Goal: Book appointment/travel/reservation

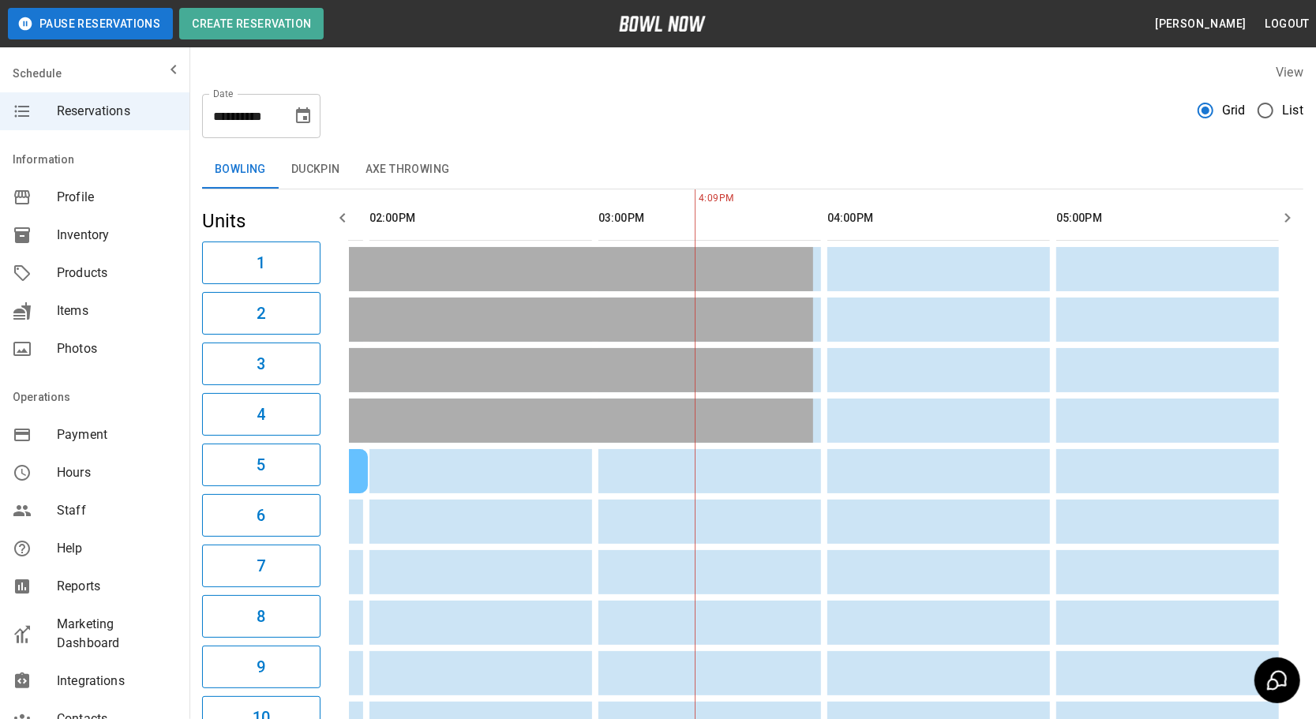
click at [306, 113] on icon "Choose date, selected date is Aug 24, 2025" at bounding box center [303, 116] width 19 height 19
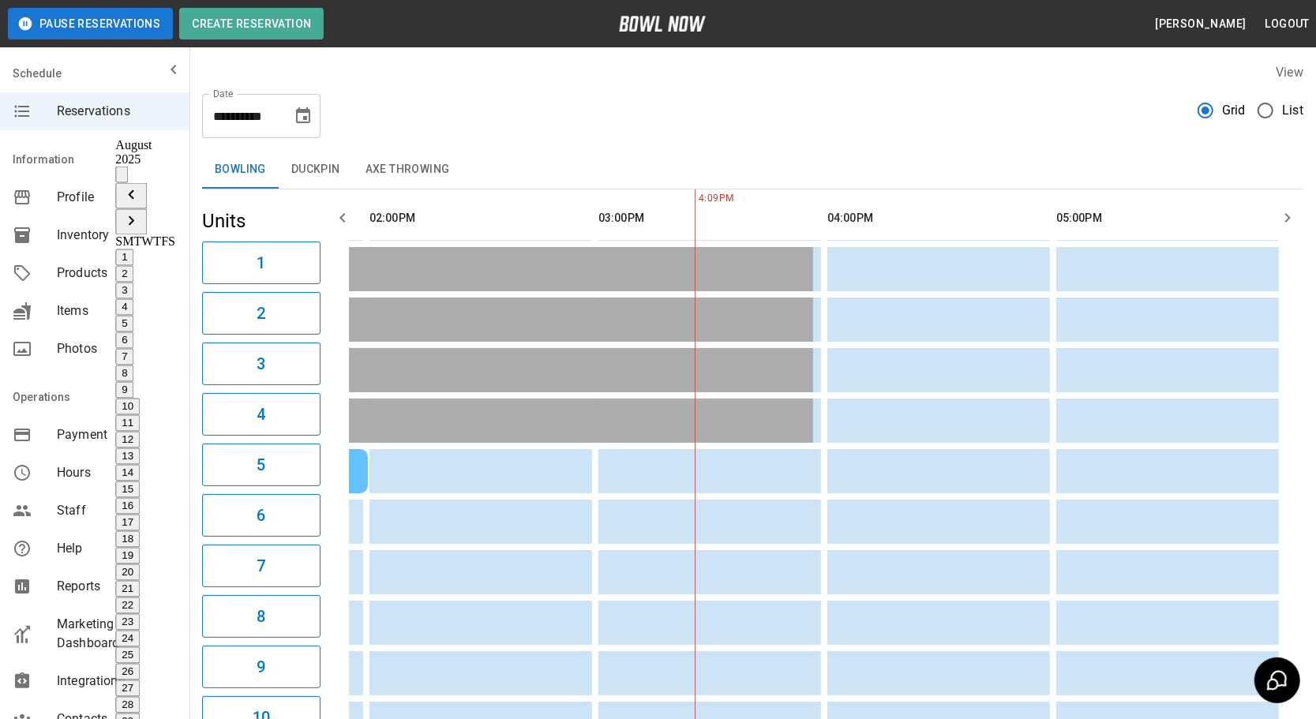
click at [141, 212] on icon "Next month" at bounding box center [131, 221] width 19 height 19
drag, startPoint x: 144, startPoint y: 292, endPoint x: 552, endPoint y: 189, distance: 421.1
click at [140, 465] on button "14" at bounding box center [127, 473] width 24 height 17
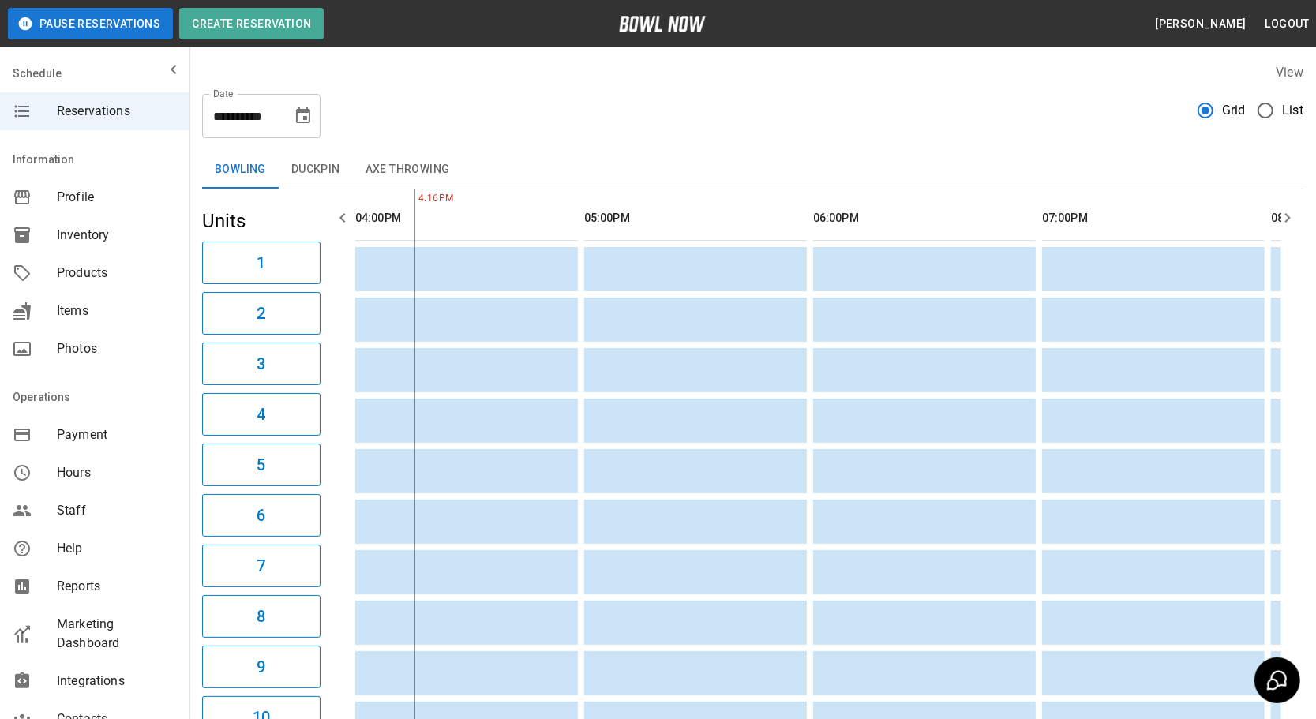
drag, startPoint x: 302, startPoint y: 213, endPoint x: 313, endPoint y: 215, distance: 11.2
click at [309, 215] on h5 "Units" at bounding box center [261, 220] width 118 height 25
click at [353, 220] on button "button" at bounding box center [343, 218] width 32 height 32
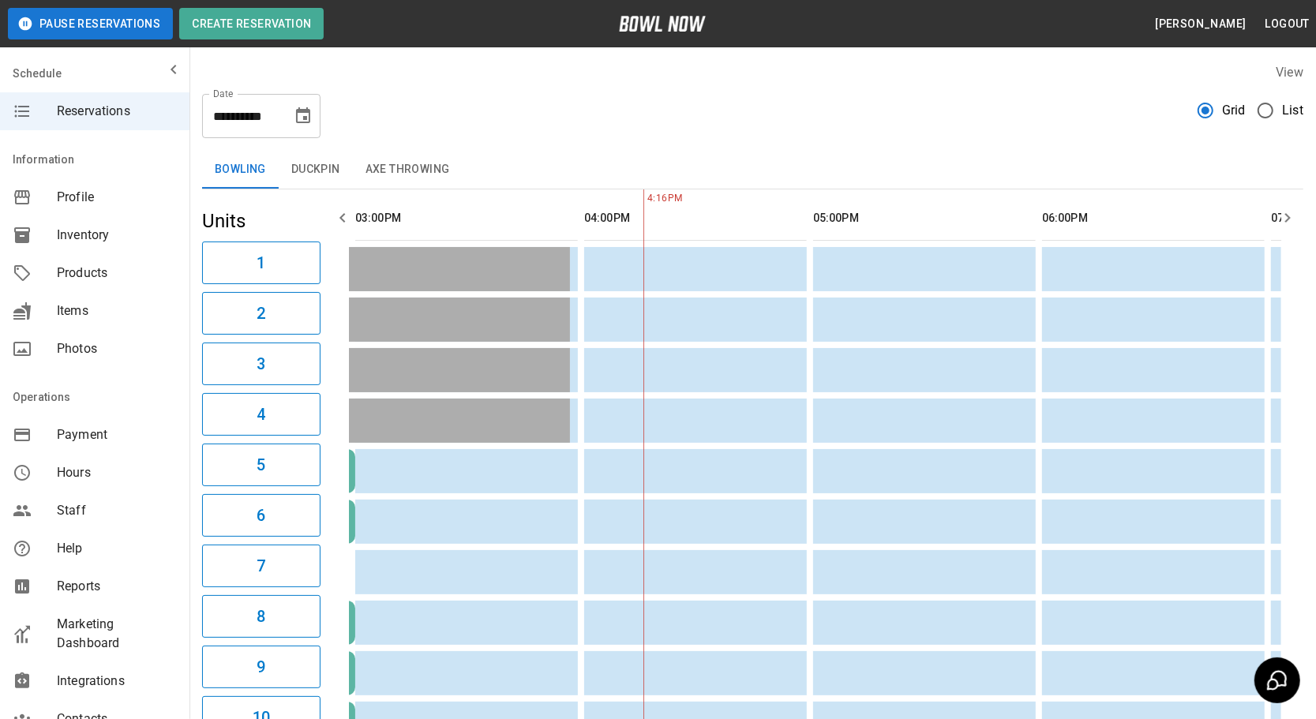
click at [353, 220] on button "button" at bounding box center [343, 218] width 32 height 32
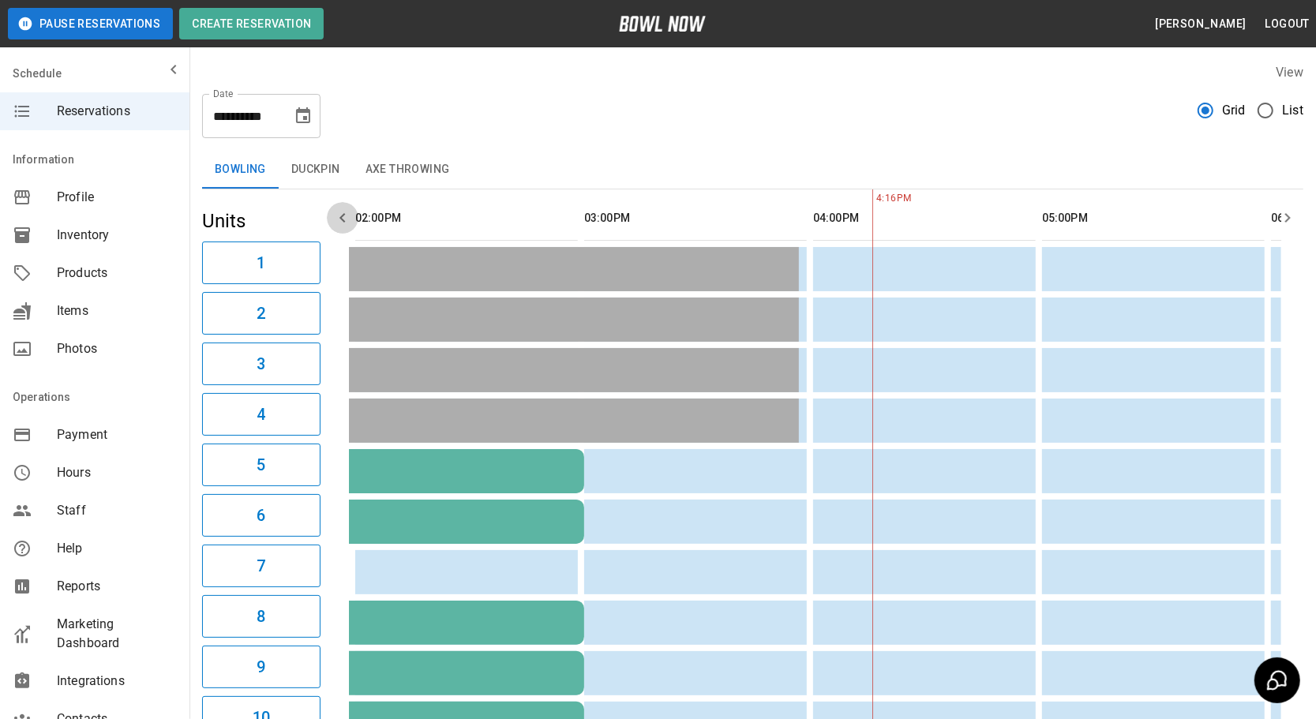
click at [353, 220] on button "button" at bounding box center [343, 218] width 32 height 32
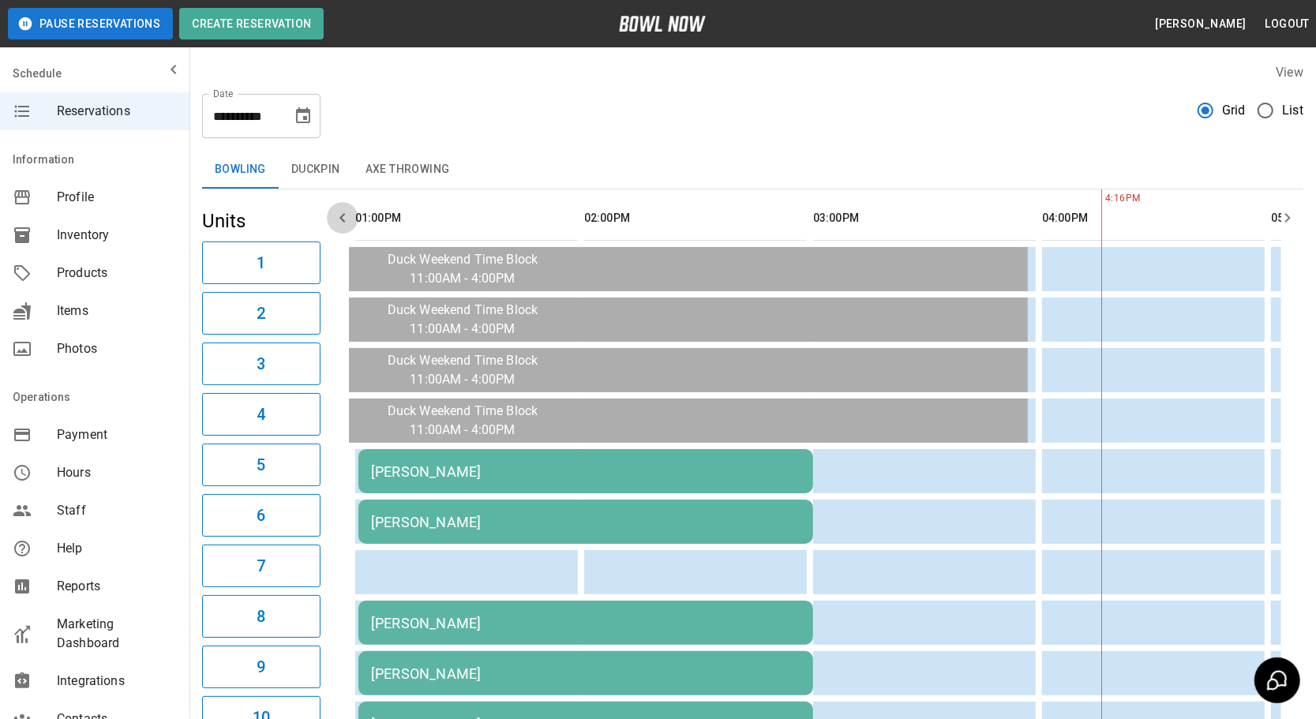
click at [353, 220] on button "button" at bounding box center [343, 218] width 32 height 32
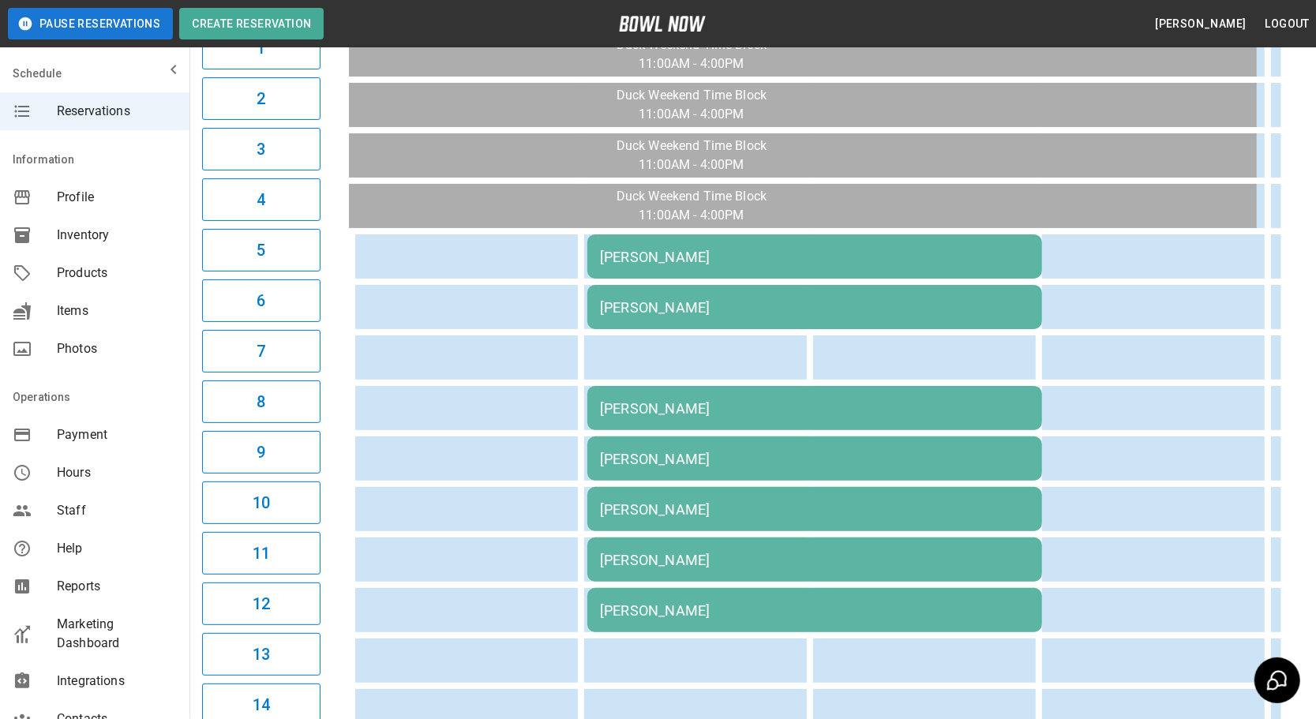
click at [744, 255] on div "[PERSON_NAME]" at bounding box center [815, 257] width 430 height 17
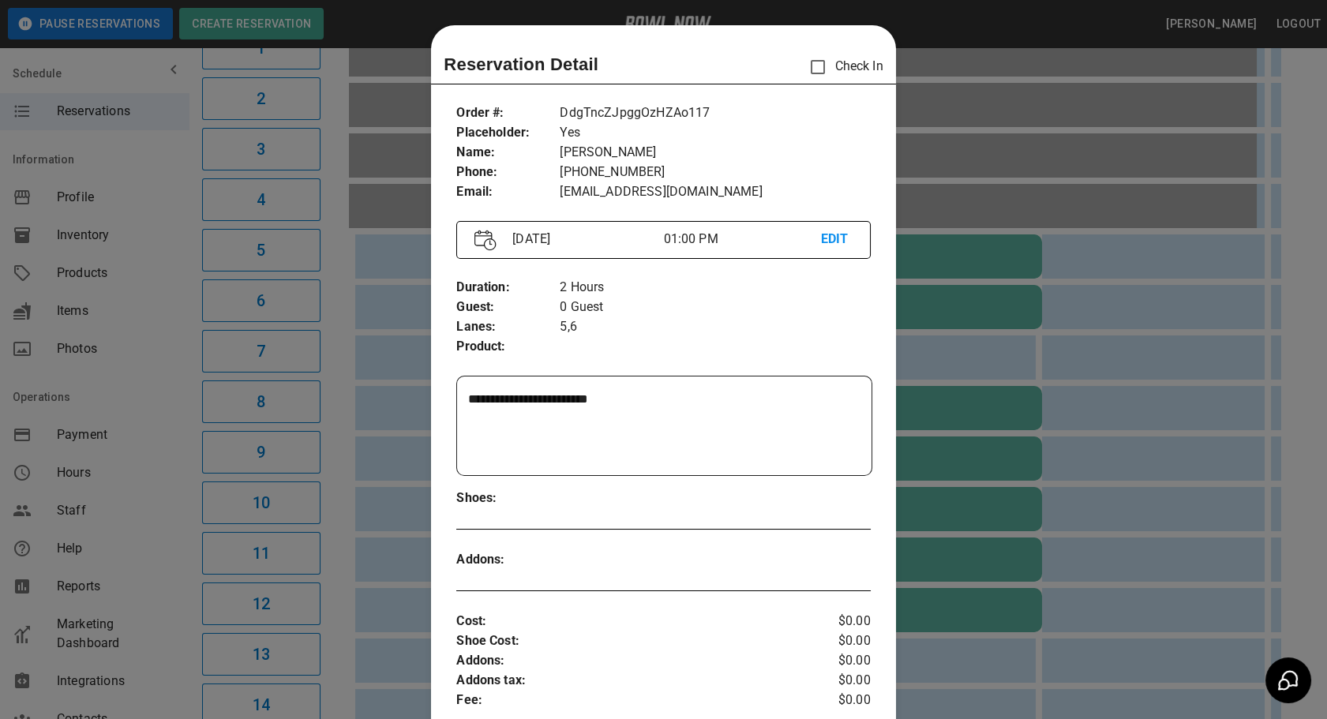
click at [1141, 279] on div at bounding box center [663, 359] width 1327 height 719
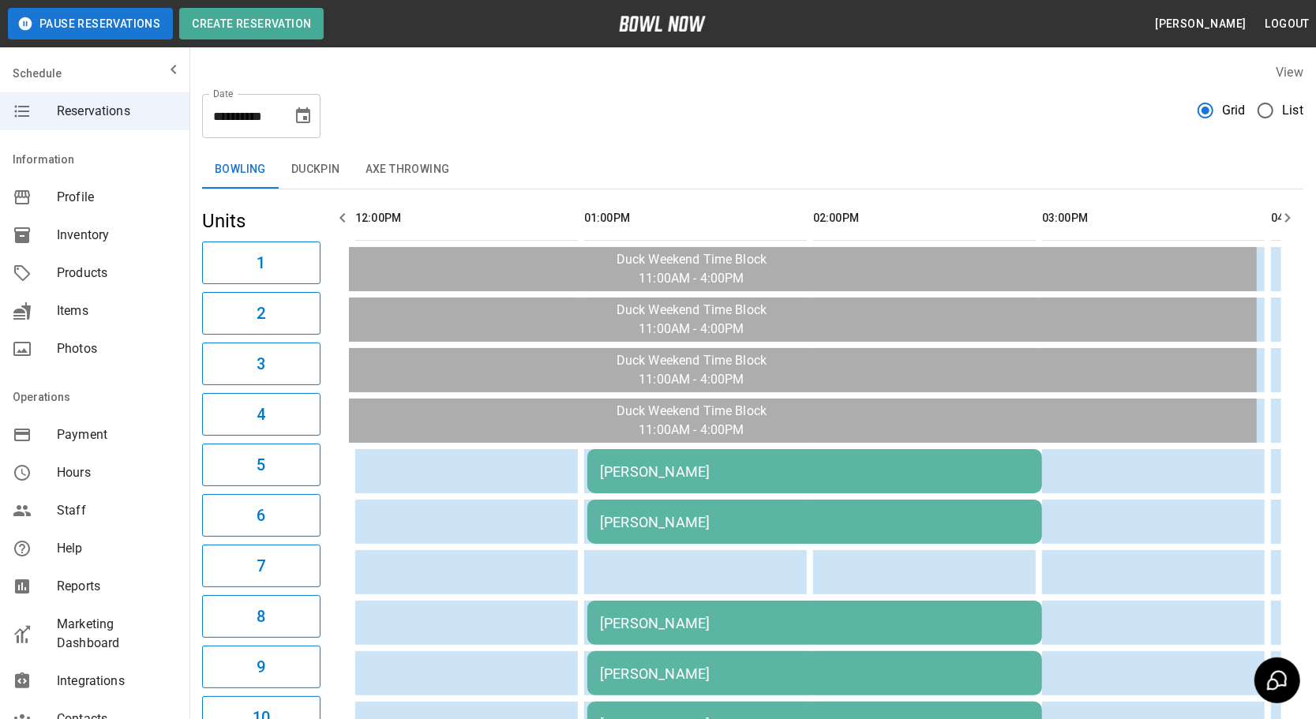
click at [307, 118] on icon "Choose date, selected date is Sep 14, 2025" at bounding box center [303, 116] width 19 height 19
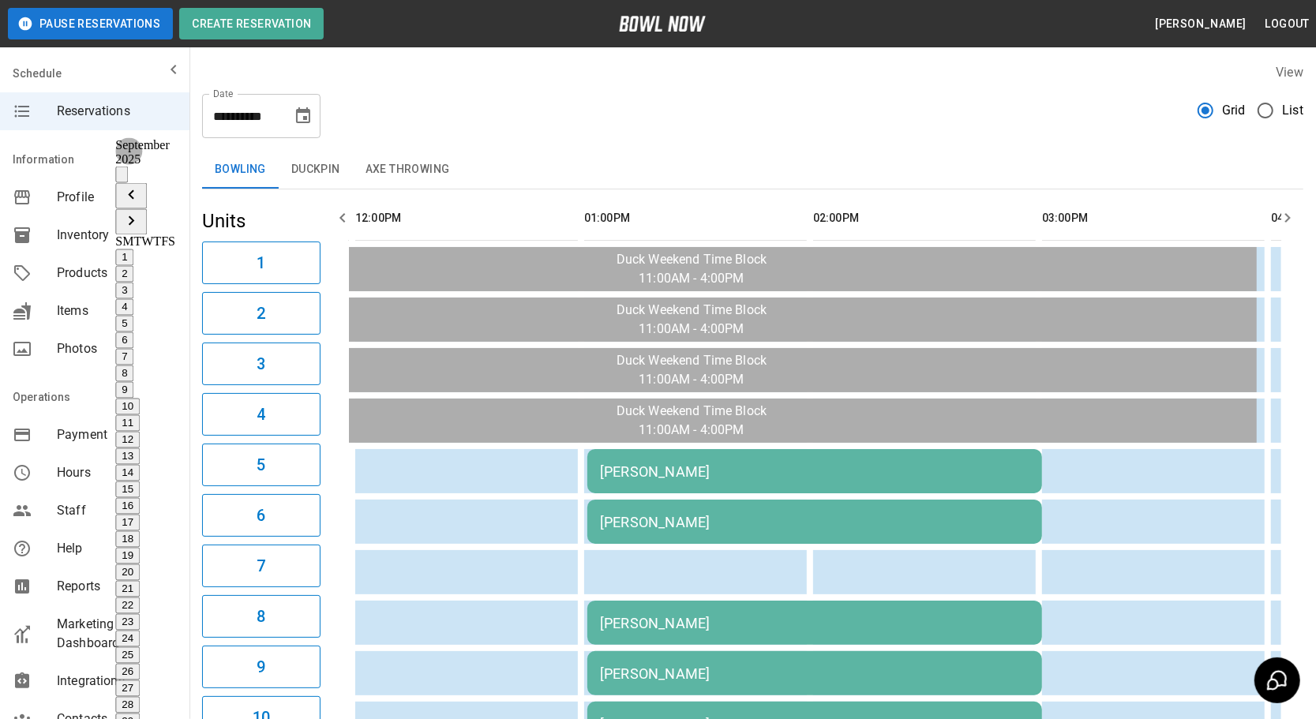
click at [141, 186] on icon "Previous month" at bounding box center [131, 195] width 19 height 19
click at [133, 631] on div "24" at bounding box center [145, 639] width 60 height 17
click at [140, 647] on button "25" at bounding box center [127, 655] width 24 height 17
click at [140, 631] on button "24" at bounding box center [127, 639] width 24 height 17
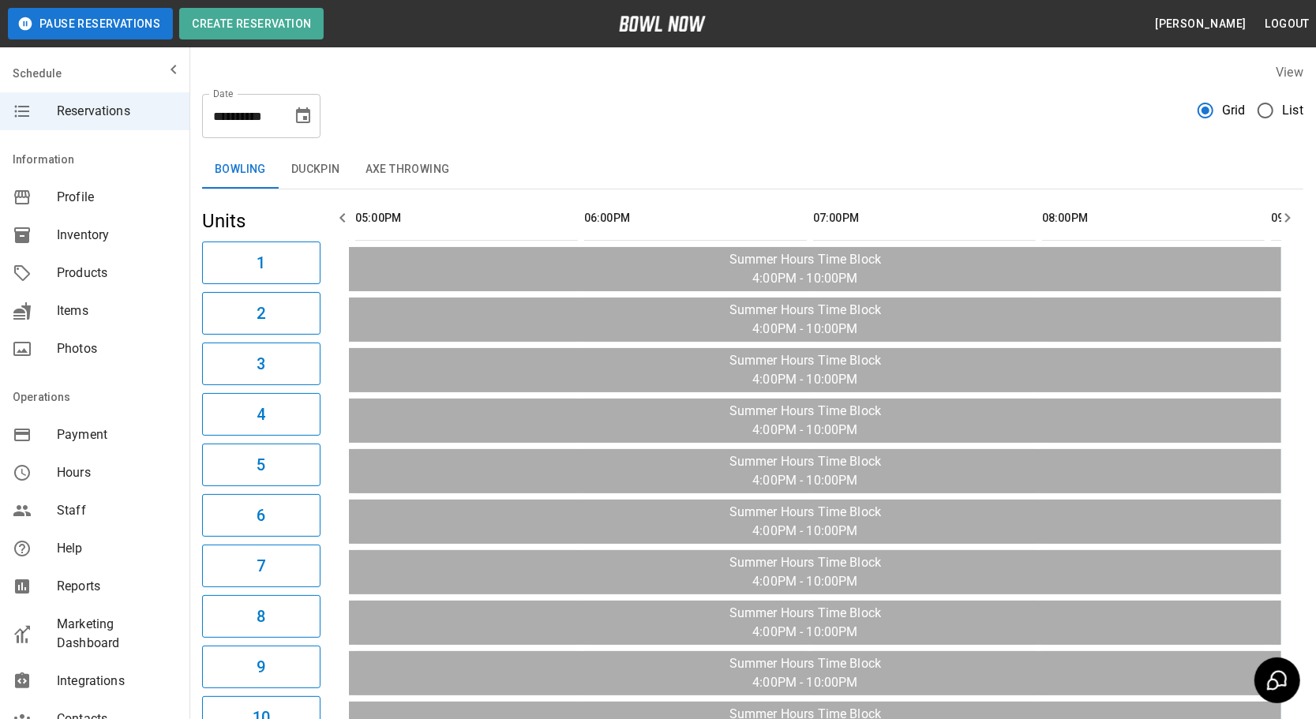
type input "**********"
click at [300, 123] on icon "Choose date, selected date is Aug 24, 2025" at bounding box center [303, 116] width 19 height 19
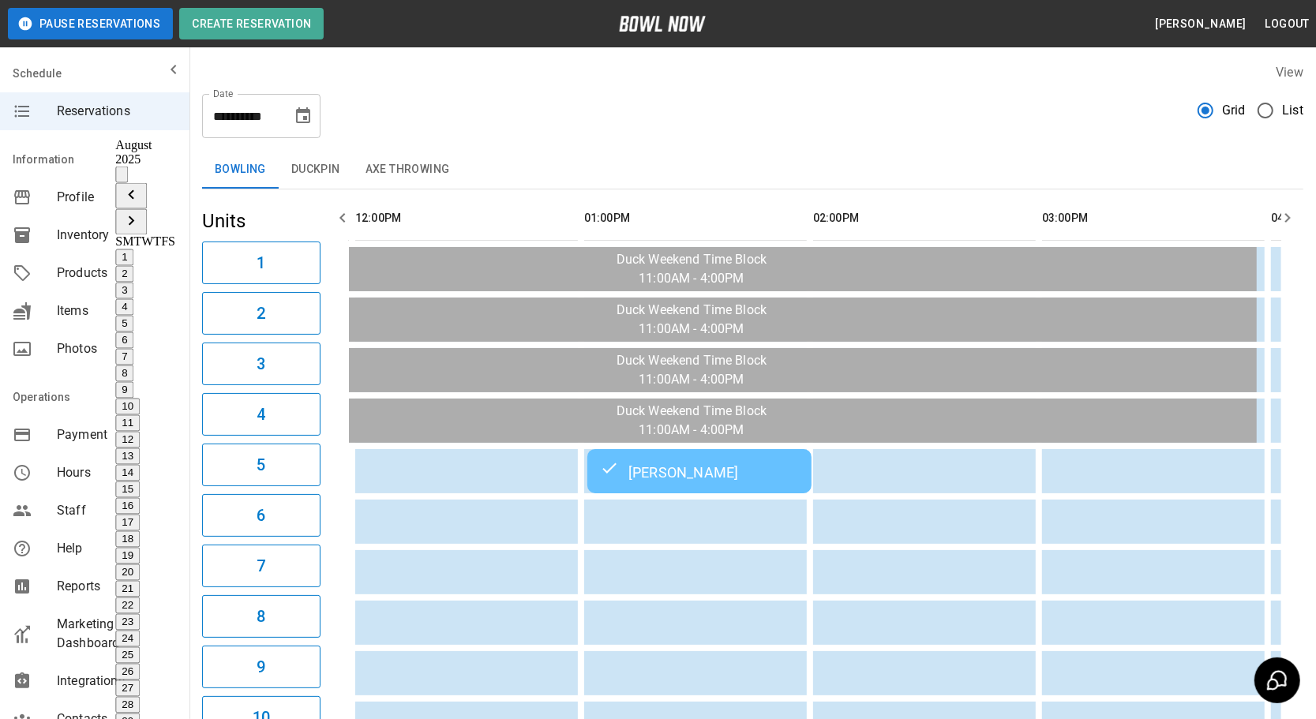
scroll to position [0, 1145]
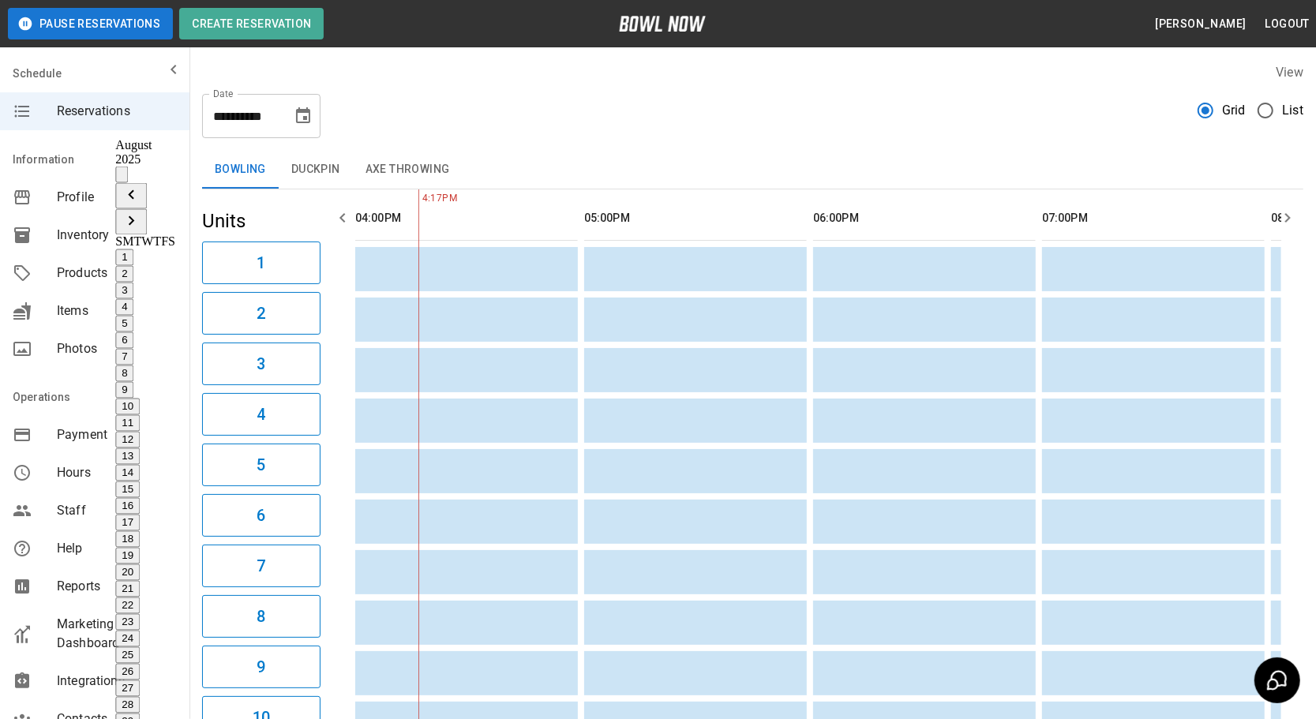
click at [418, 112] on div "**********" at bounding box center [753, 109] width 1102 height 57
click at [403, 103] on div "**********" at bounding box center [753, 109] width 1102 height 57
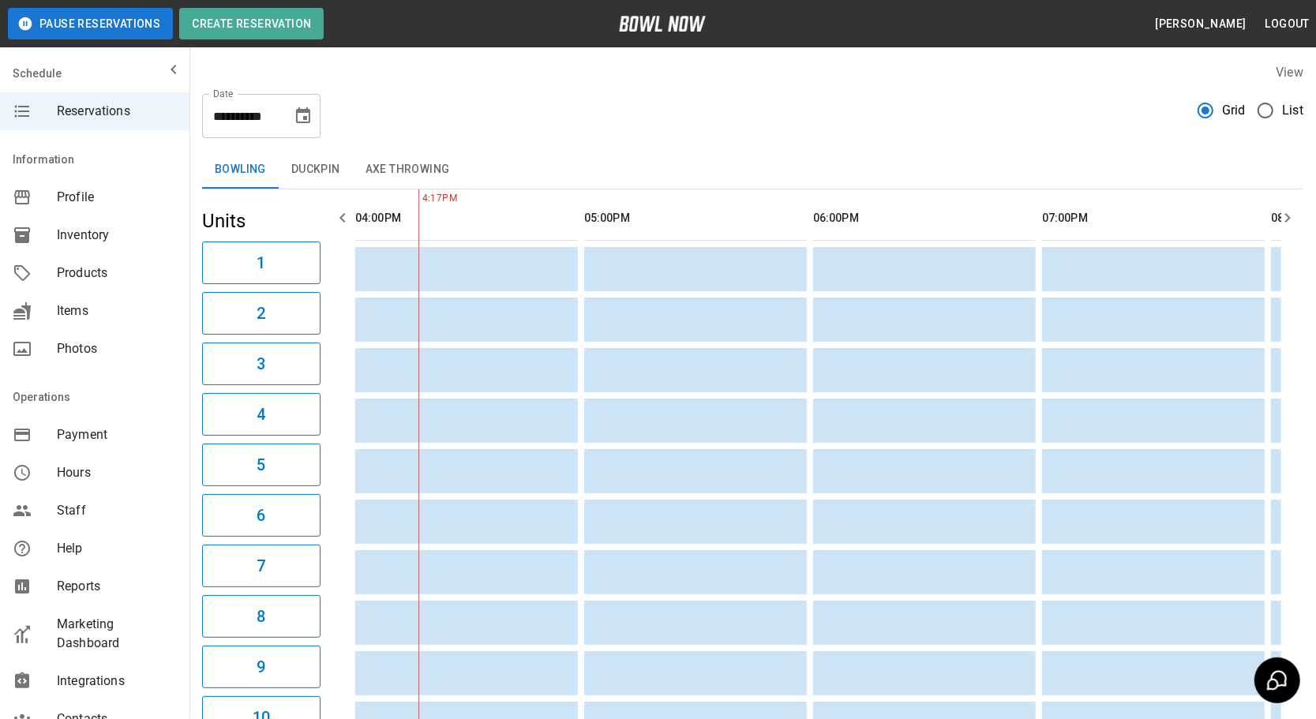
click at [1299, 218] on button "button" at bounding box center [1288, 218] width 32 height 32
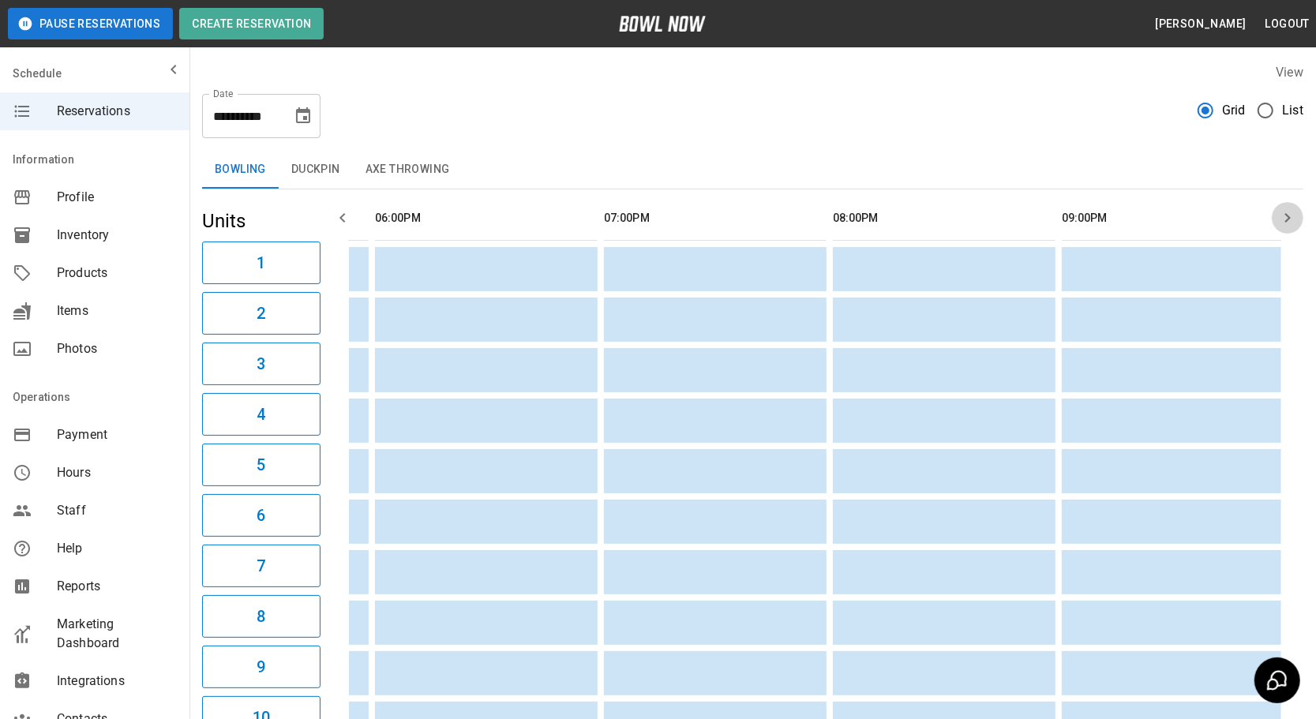
click at [1299, 218] on button "button" at bounding box center [1288, 218] width 32 height 32
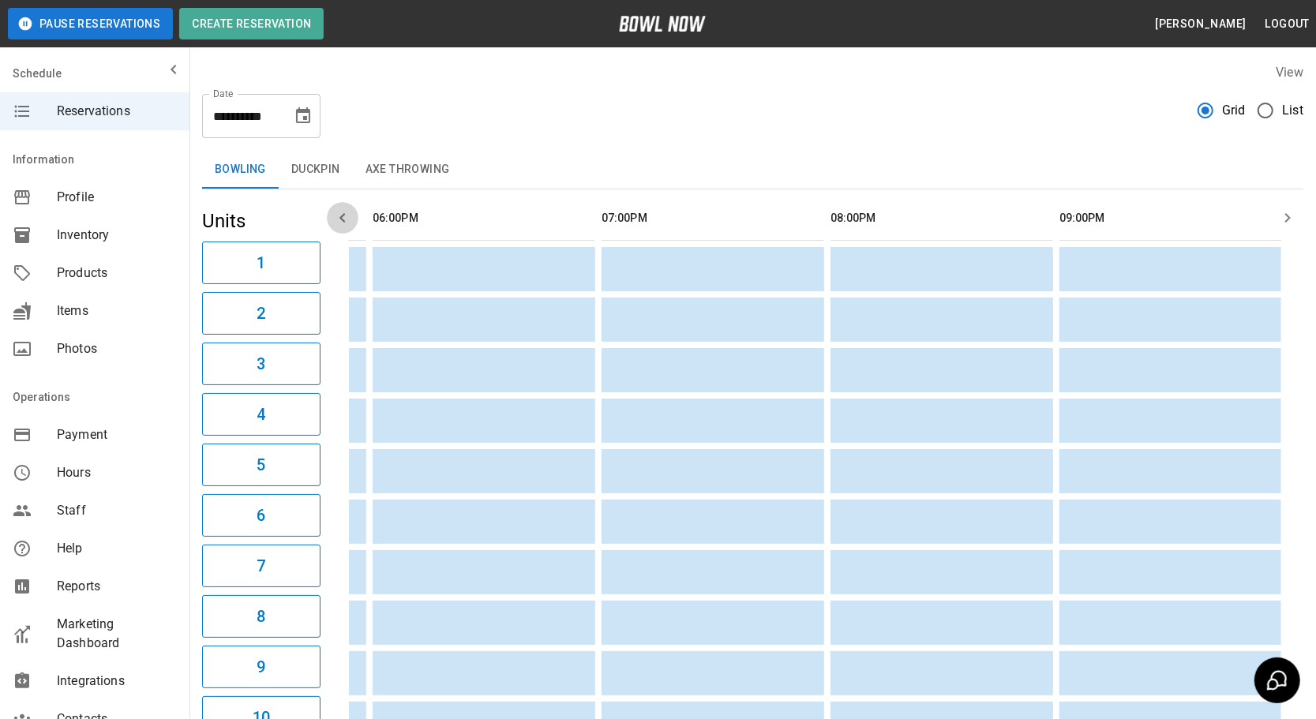
click at [349, 219] on icon "button" at bounding box center [342, 217] width 19 height 19
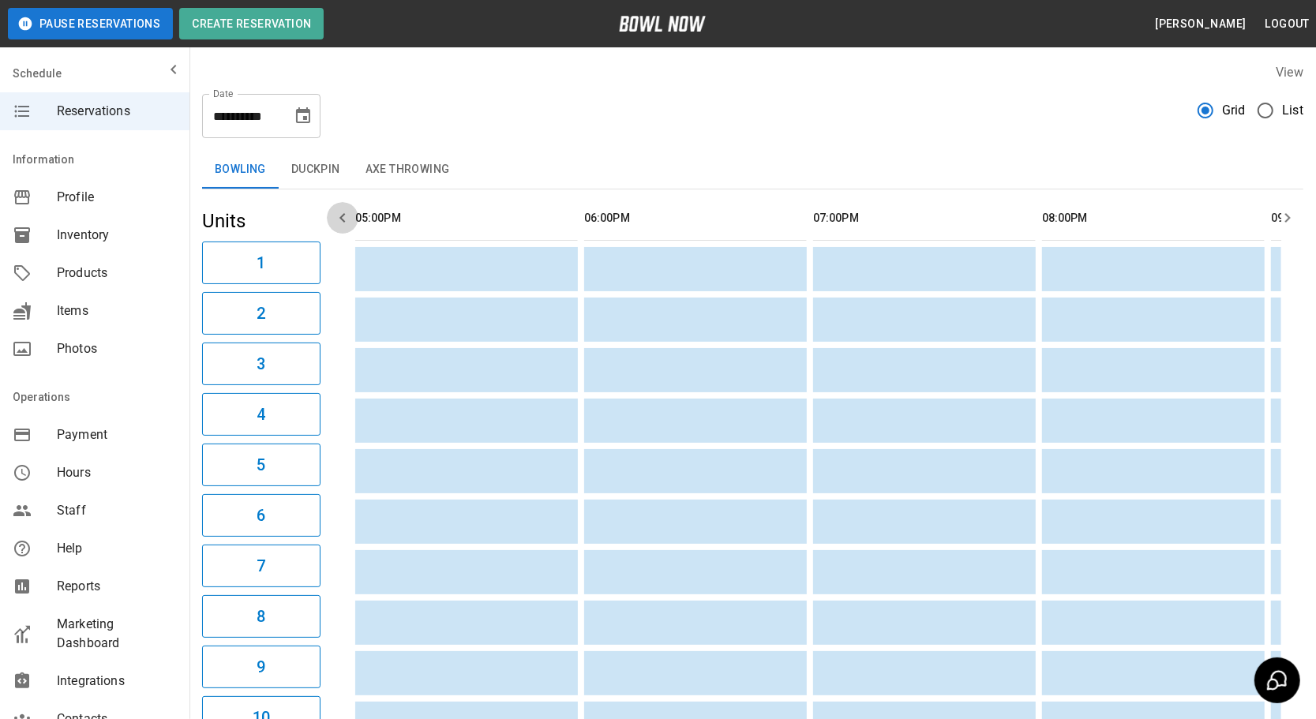
click at [349, 219] on icon "button" at bounding box center [342, 217] width 19 height 19
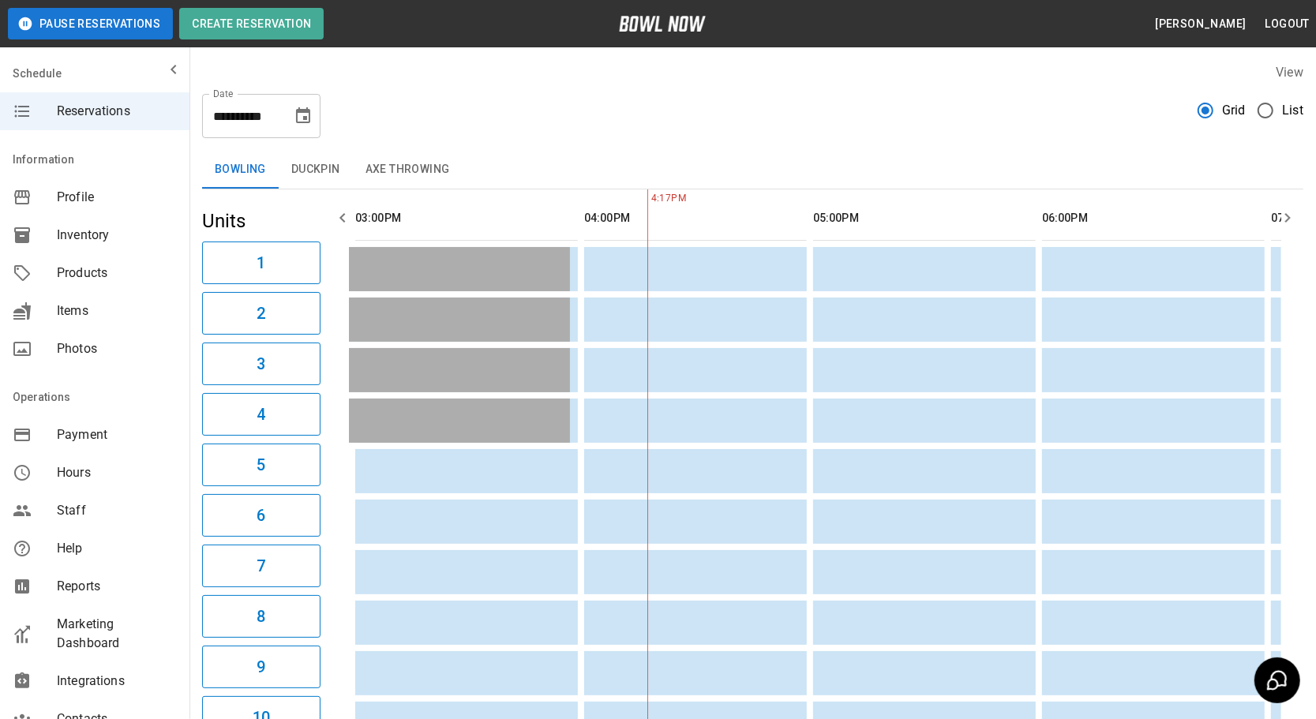
click at [347, 219] on icon "button" at bounding box center [342, 217] width 19 height 19
